Goal: Find specific page/section: Find specific page/section

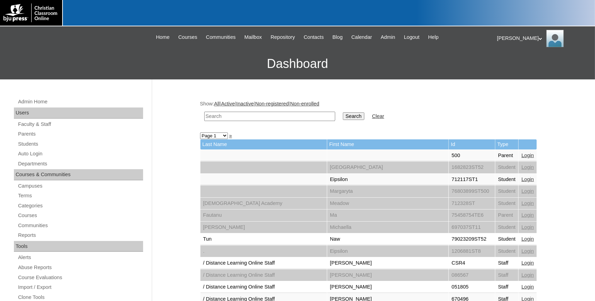
click at [224, 114] on input "text" at bounding box center [269, 116] width 131 height 9
type input "canright"
click at [343, 113] on input "Search" at bounding box center [354, 117] width 22 height 8
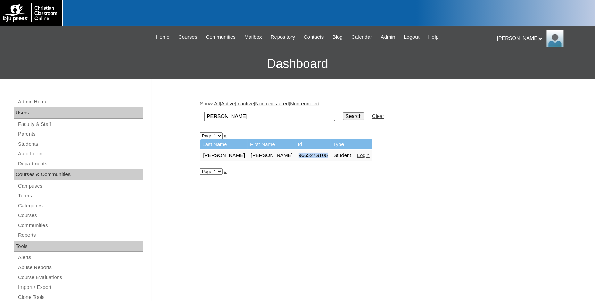
drag, startPoint x: 292, startPoint y: 156, endPoint x: 262, endPoint y: 156, distance: 29.9
click at [296, 156] on td "966527ST06" at bounding box center [313, 156] width 35 height 12
copy td "966527ST06"
drag, startPoint x: 26, startPoint y: 144, endPoint x: 33, endPoint y: 145, distance: 7.8
click at [26, 144] on link "Students" at bounding box center [80, 144] width 126 height 9
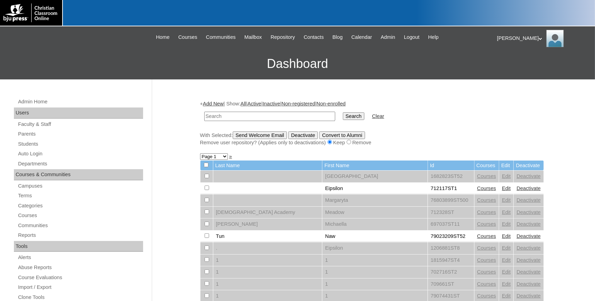
click at [220, 117] on input "text" at bounding box center [269, 116] width 131 height 9
type input "966527ST06"
click at [343, 116] on input "Search" at bounding box center [354, 117] width 22 height 8
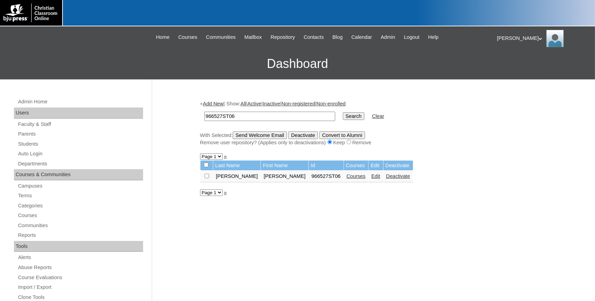
click at [347, 178] on link "Courses" at bounding box center [356, 177] width 19 height 6
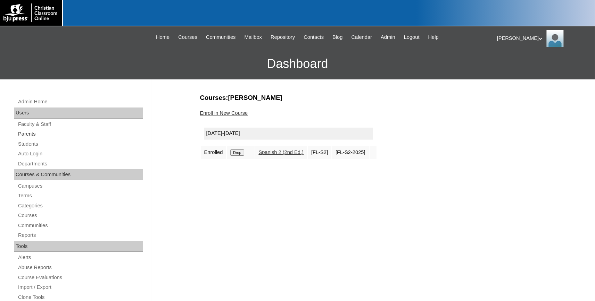
click at [29, 135] on link "Parents" at bounding box center [80, 134] width 126 height 9
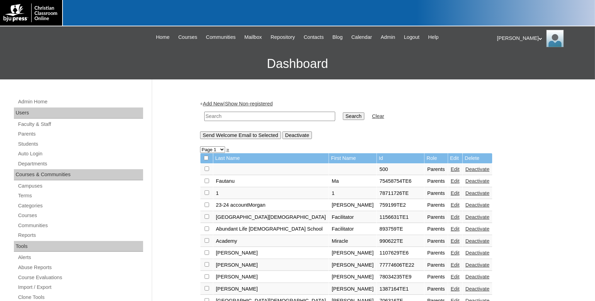
click at [237, 116] on input "text" at bounding box center [269, 116] width 131 height 9
click at [29, 132] on link "Parents" at bounding box center [80, 134] width 126 height 9
click at [486, 115] on form "Search Clear" at bounding box center [372, 117] width 344 height 18
click at [28, 143] on link "Students" at bounding box center [80, 144] width 126 height 9
